Goal: Book appointment/travel/reservation

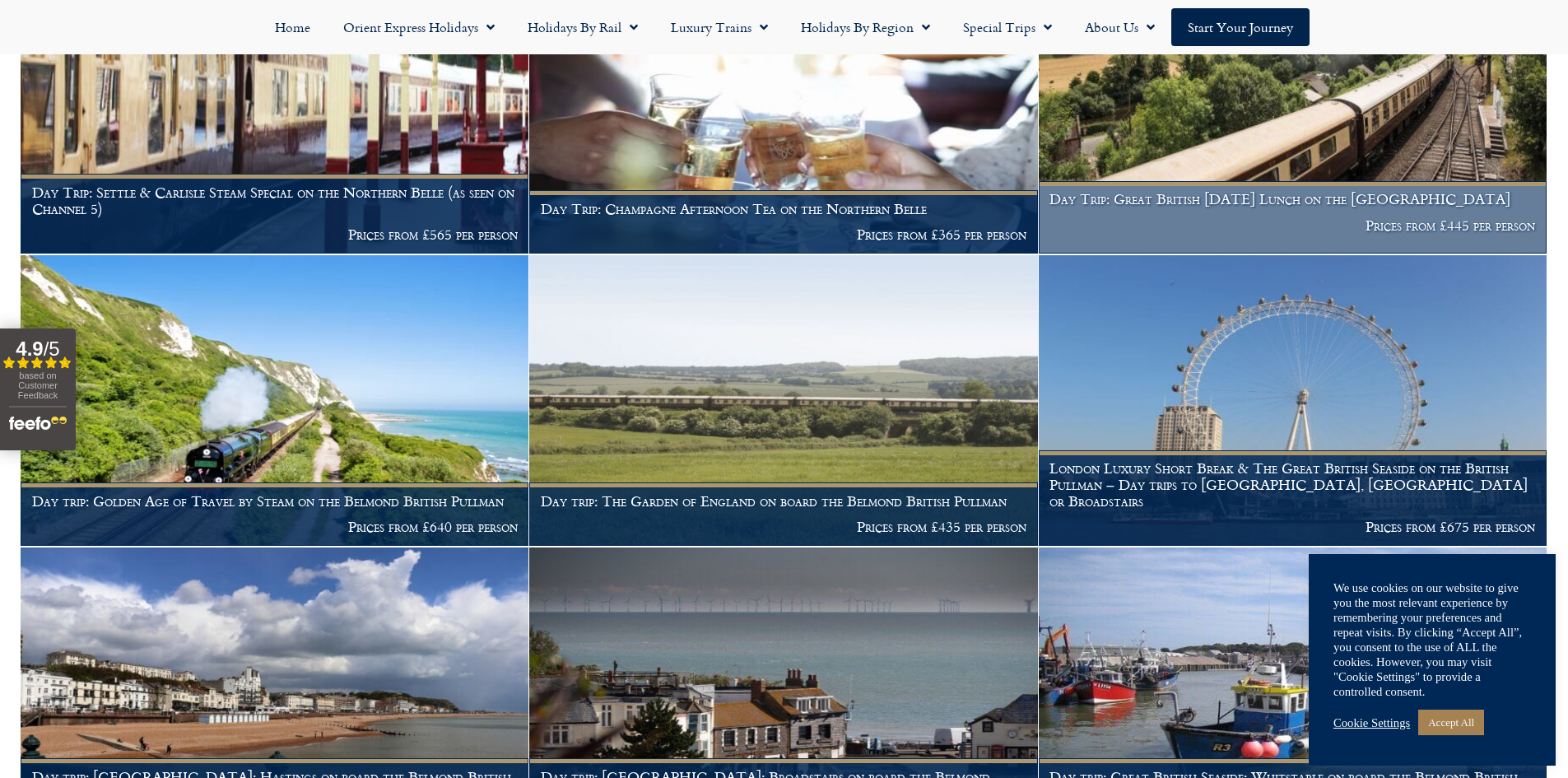
scroll to position [576, 0]
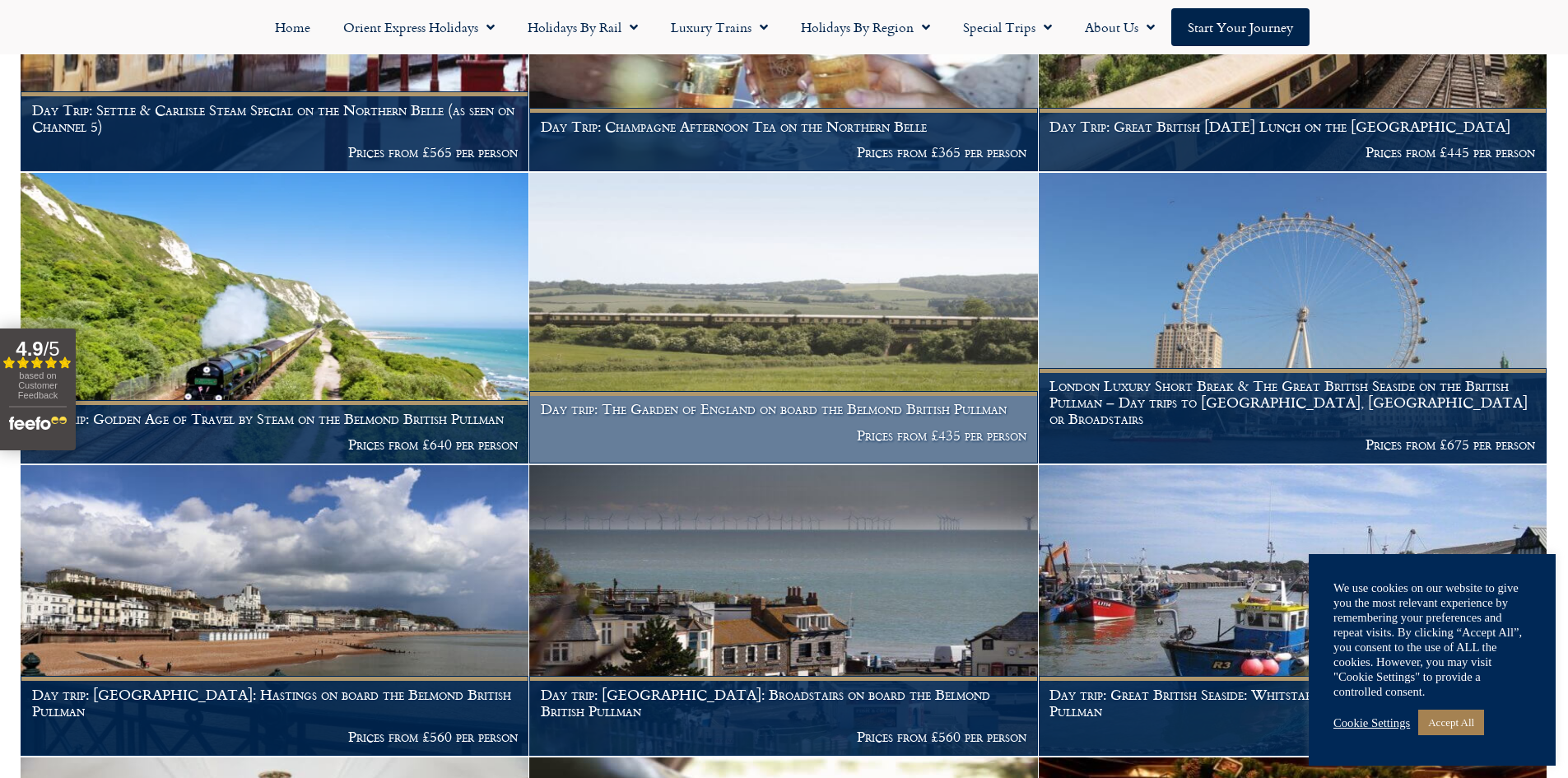
click at [850, 325] on img at bounding box center [782, 318] width 508 height 291
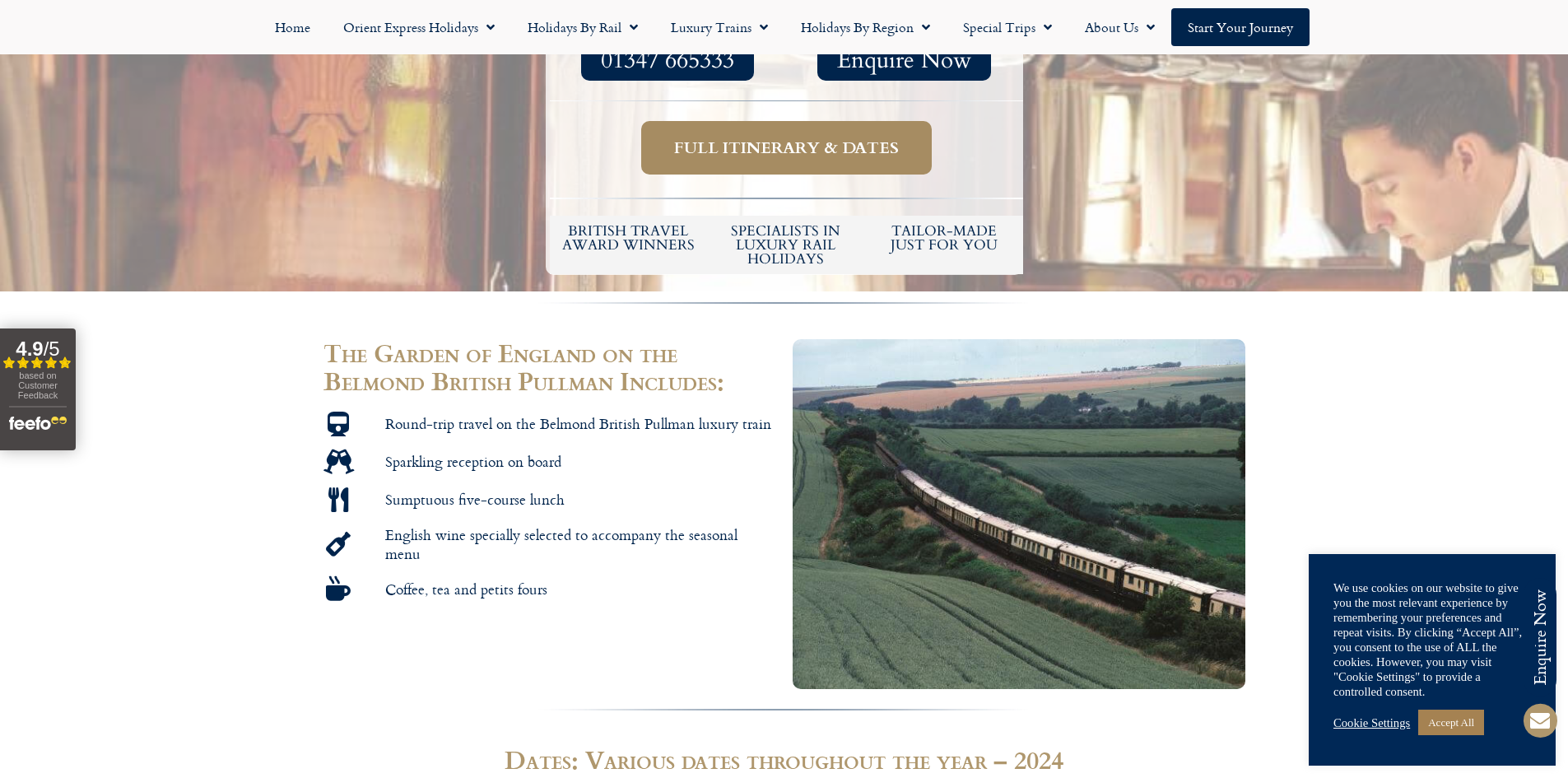
scroll to position [411, 0]
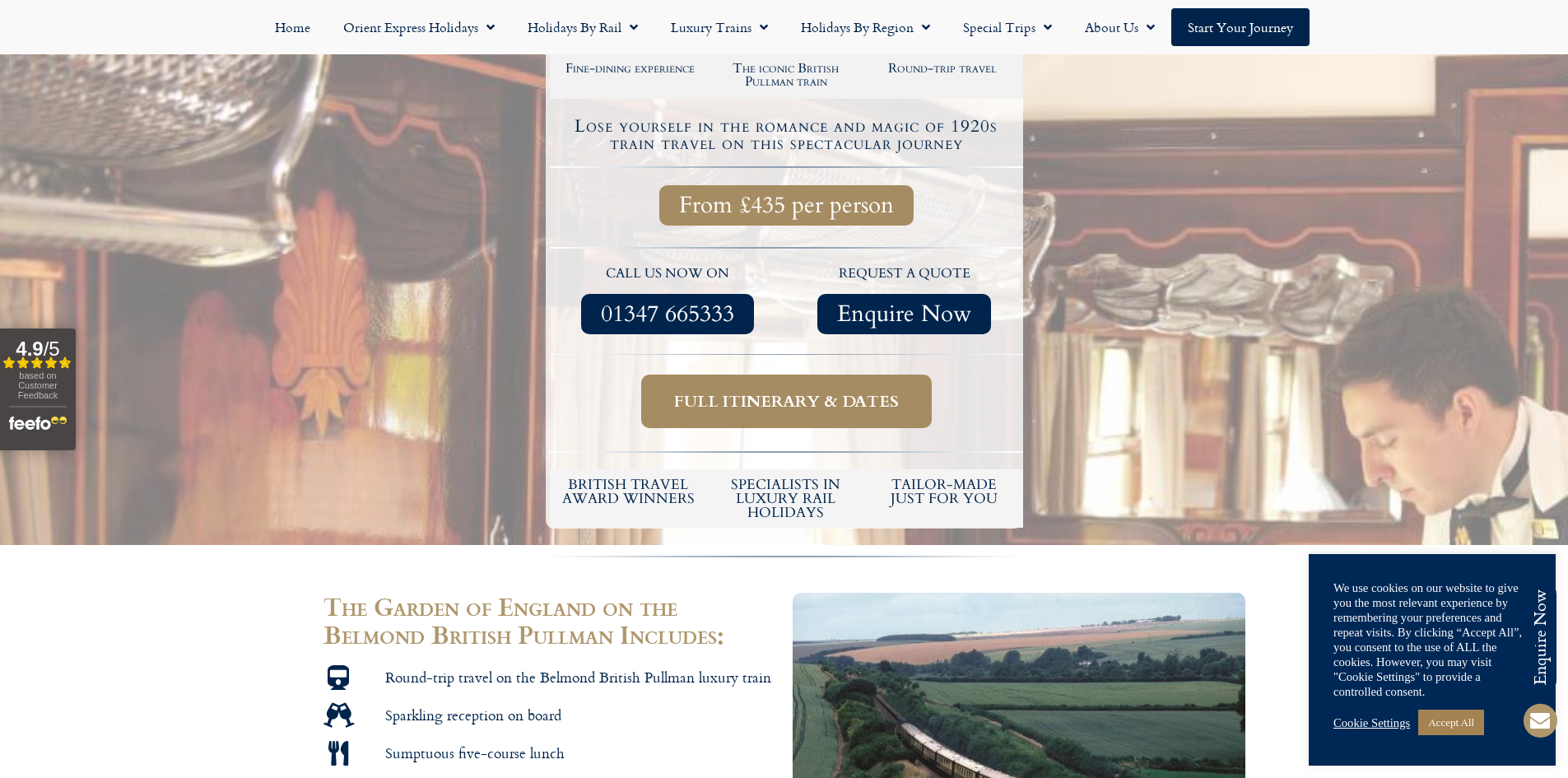
click at [781, 391] on span "Full itinerary & dates" at bounding box center [786, 401] width 224 height 20
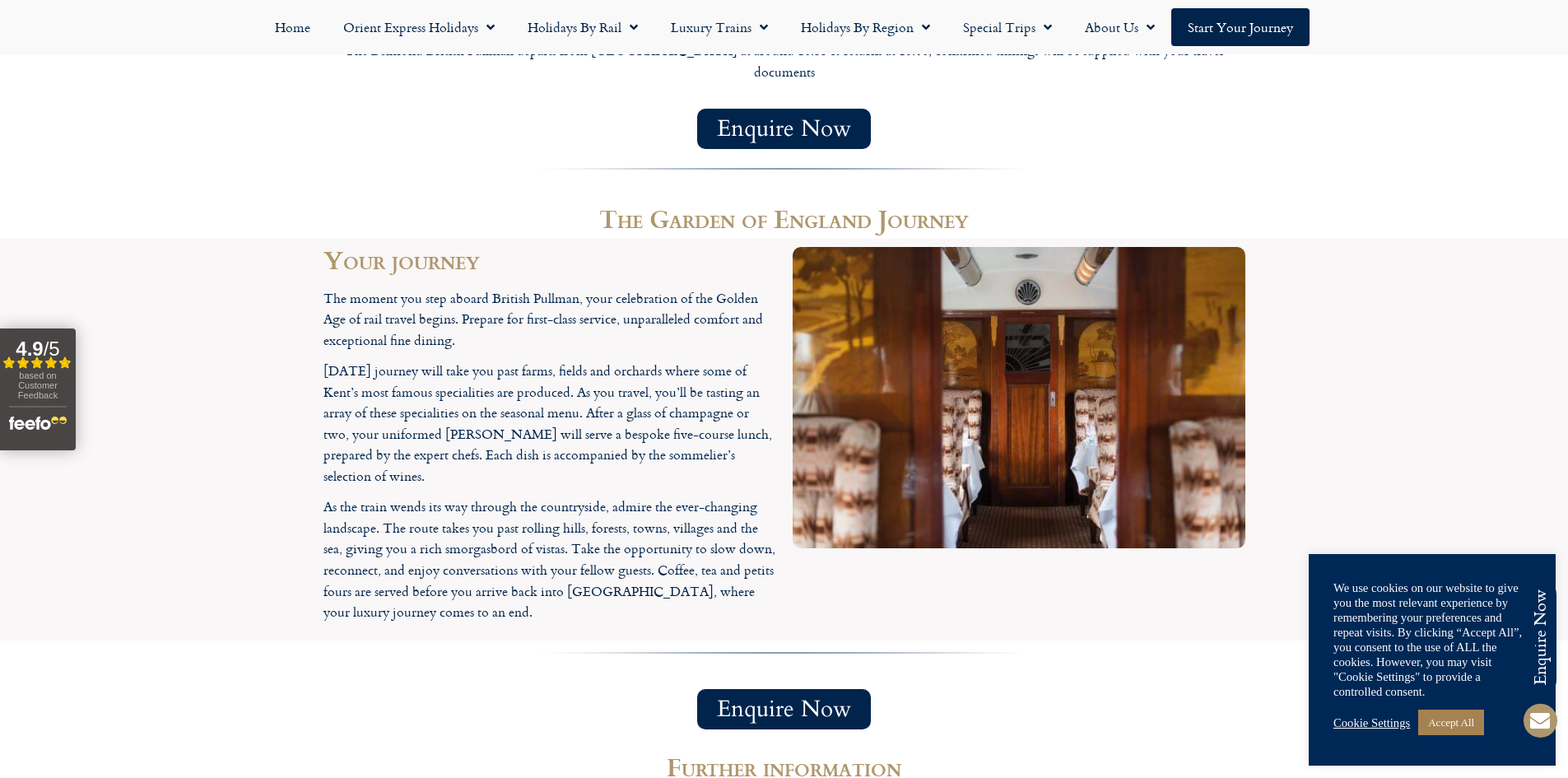
scroll to position [1811, 0]
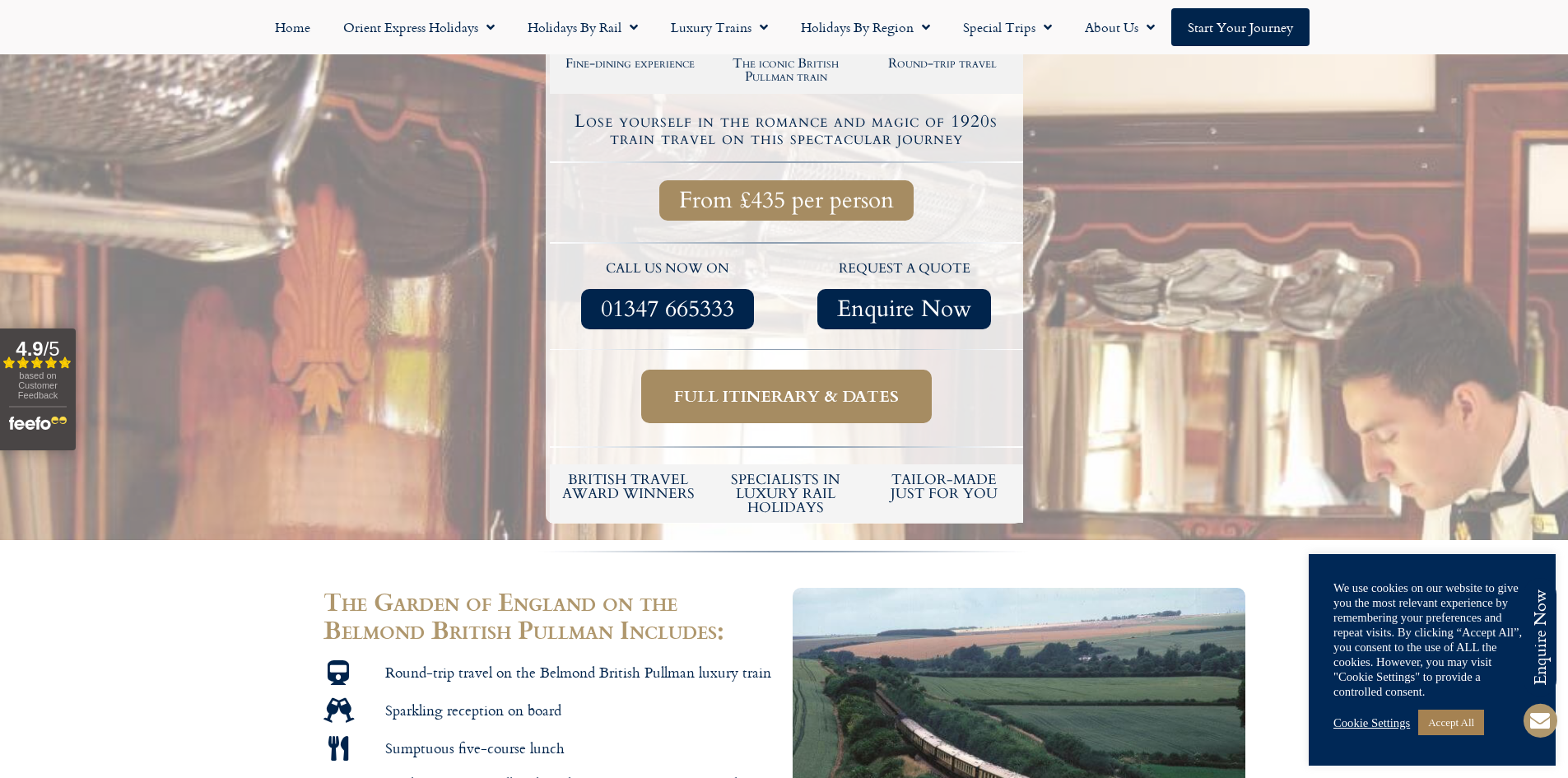
scroll to position [411, 0]
